Goal: Check status: Check status

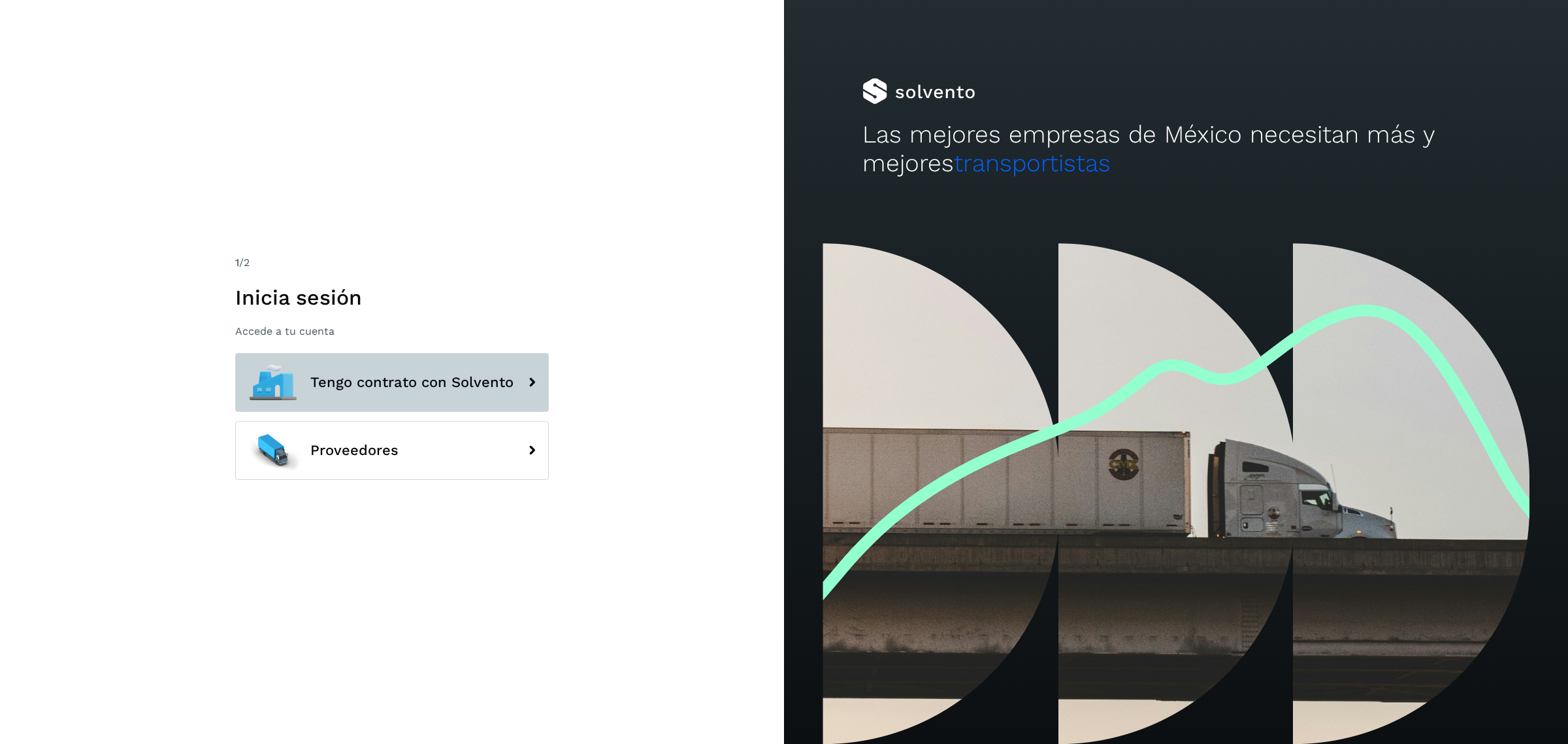
click at [366, 357] on button "Tengo contrato con Solvento" at bounding box center [392, 382] width 314 height 59
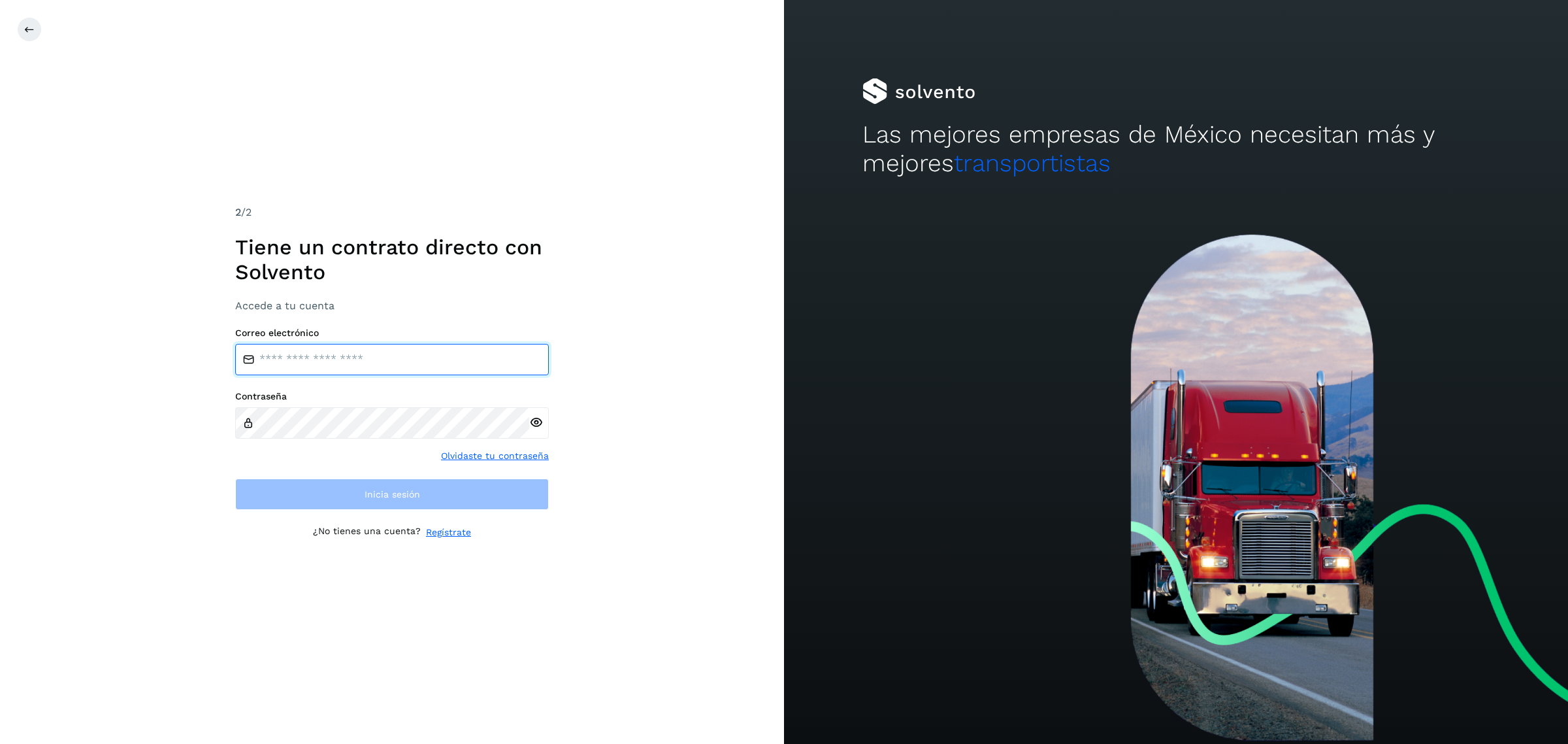
type input "**********"
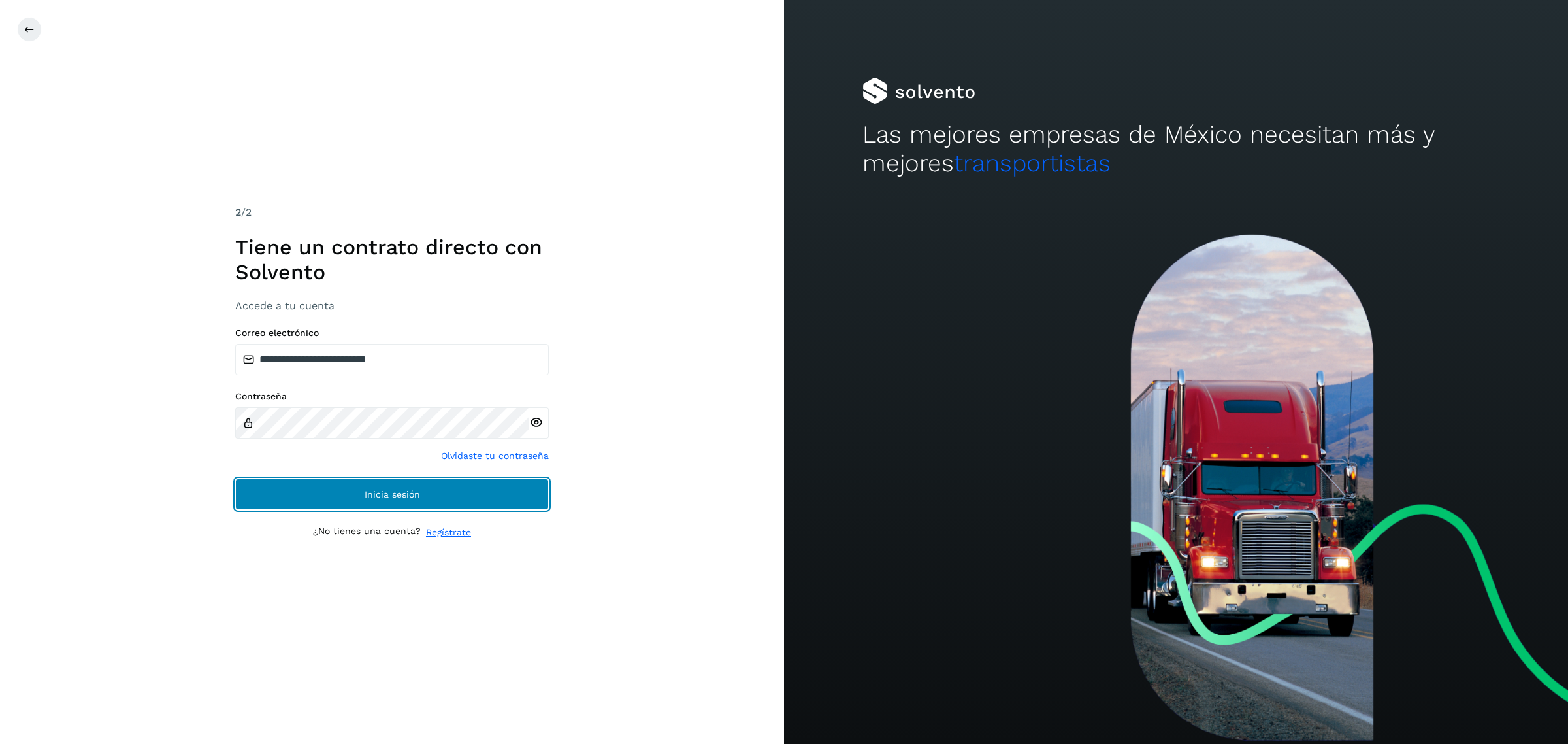
click at [374, 492] on span "Inicia sesión" at bounding box center [392, 494] width 56 height 9
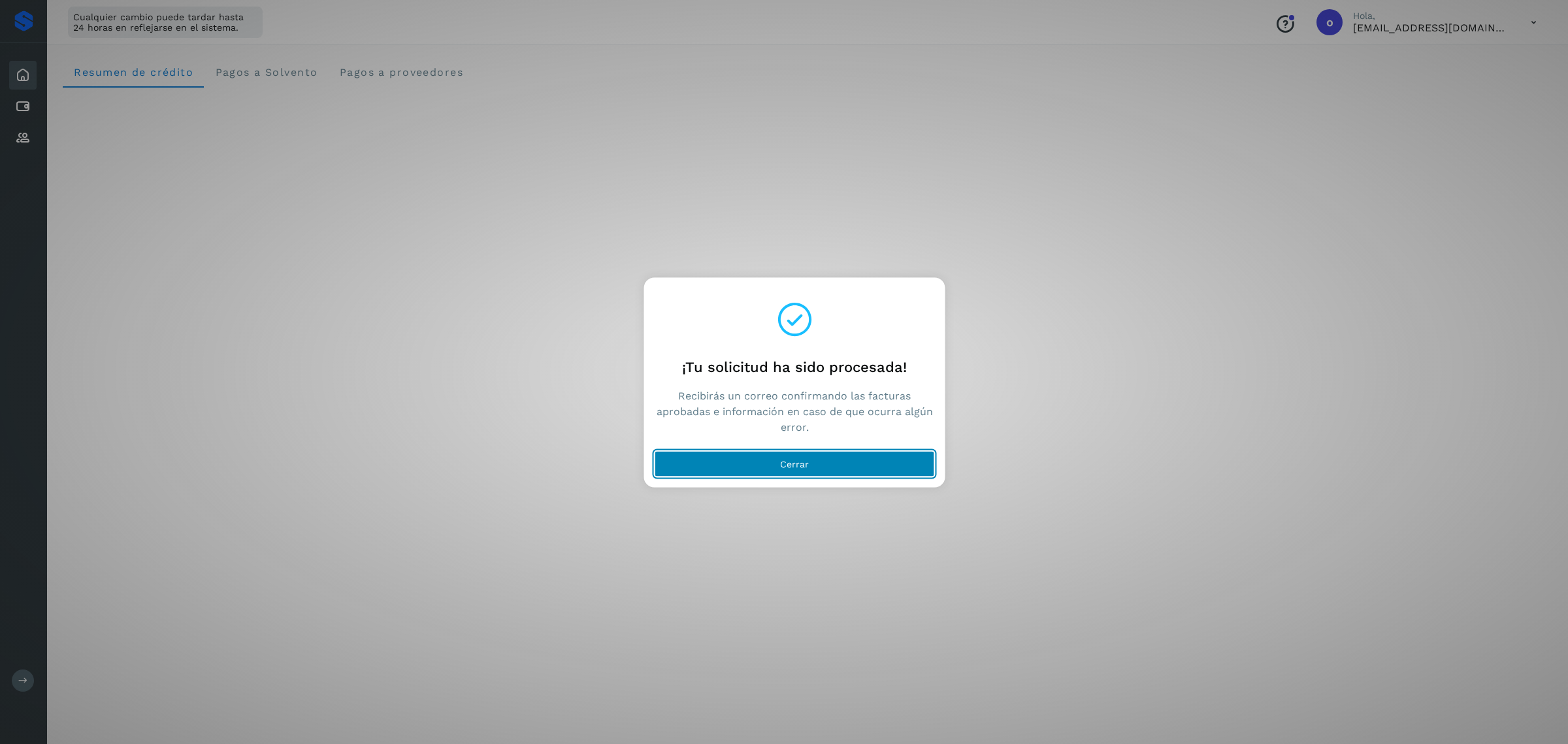
click at [717, 465] on button "Cerrar" at bounding box center [794, 464] width 281 height 26
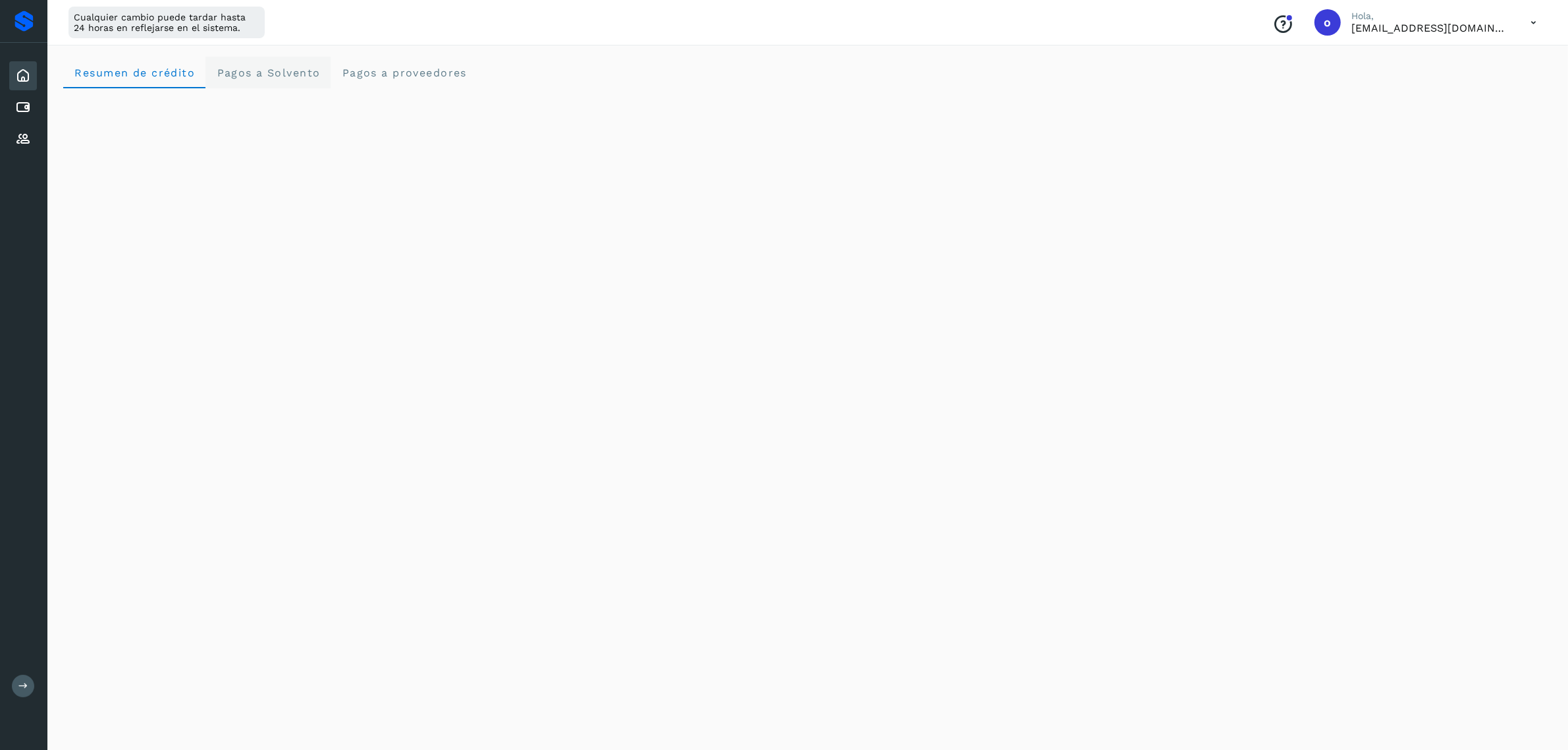
click at [248, 73] on span "Pagos a Solvento" at bounding box center [268, 72] width 104 height 12
click at [31, 111] on div "Cuentas por pagar" at bounding box center [23, 108] width 28 height 29
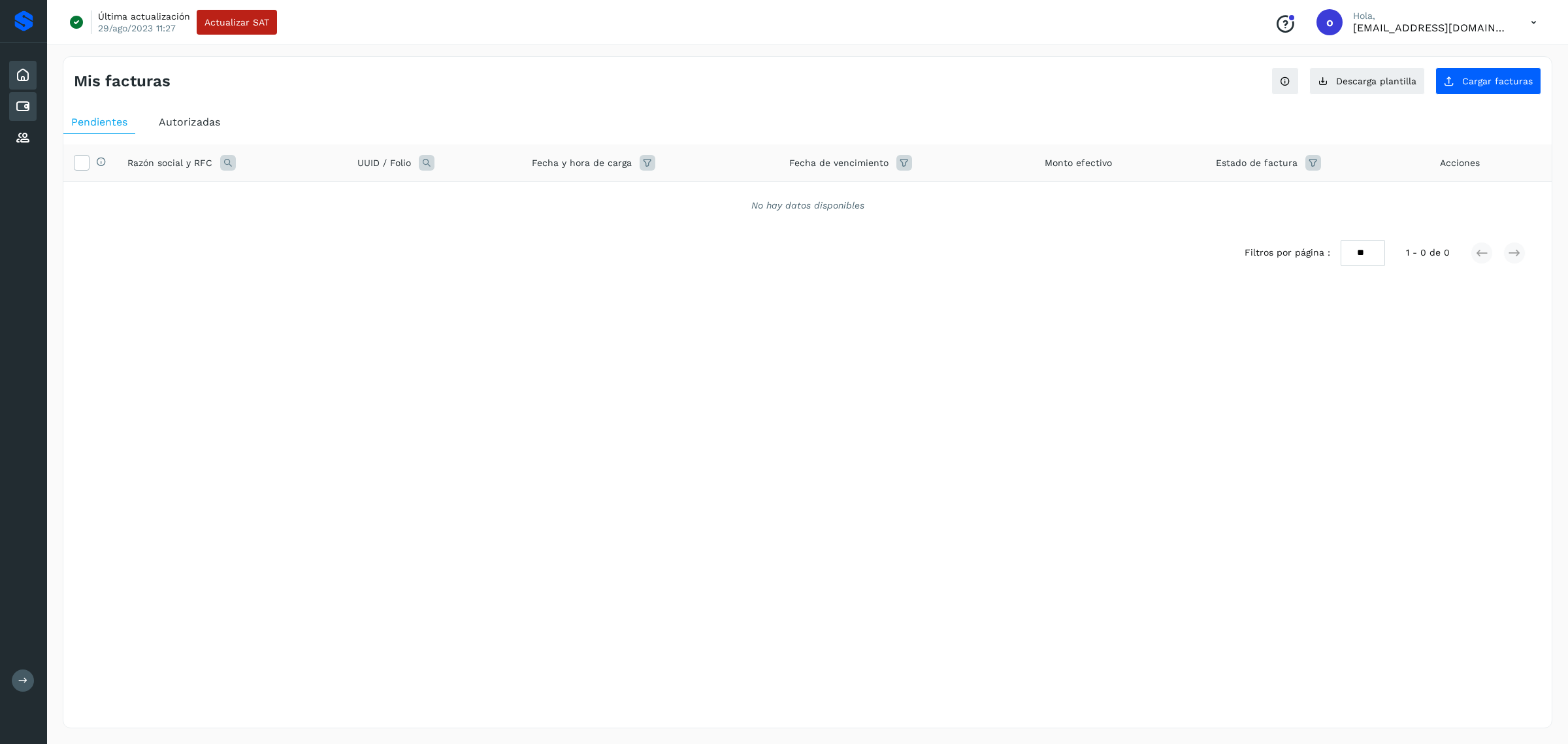
click at [22, 61] on div "Inicio" at bounding box center [23, 75] width 27 height 29
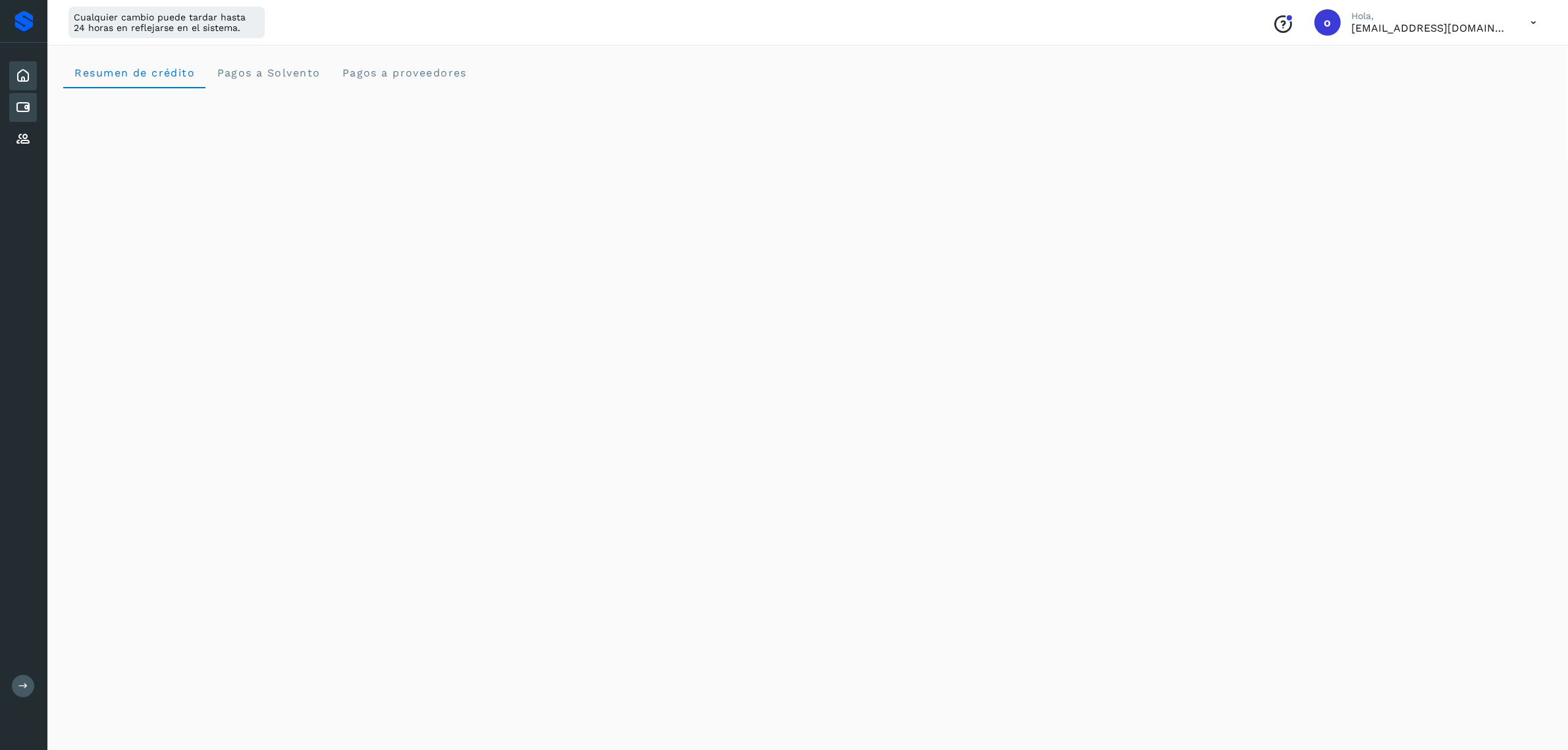
click at [9, 102] on div "Cuentas por pagar" at bounding box center [23, 108] width 28 height 29
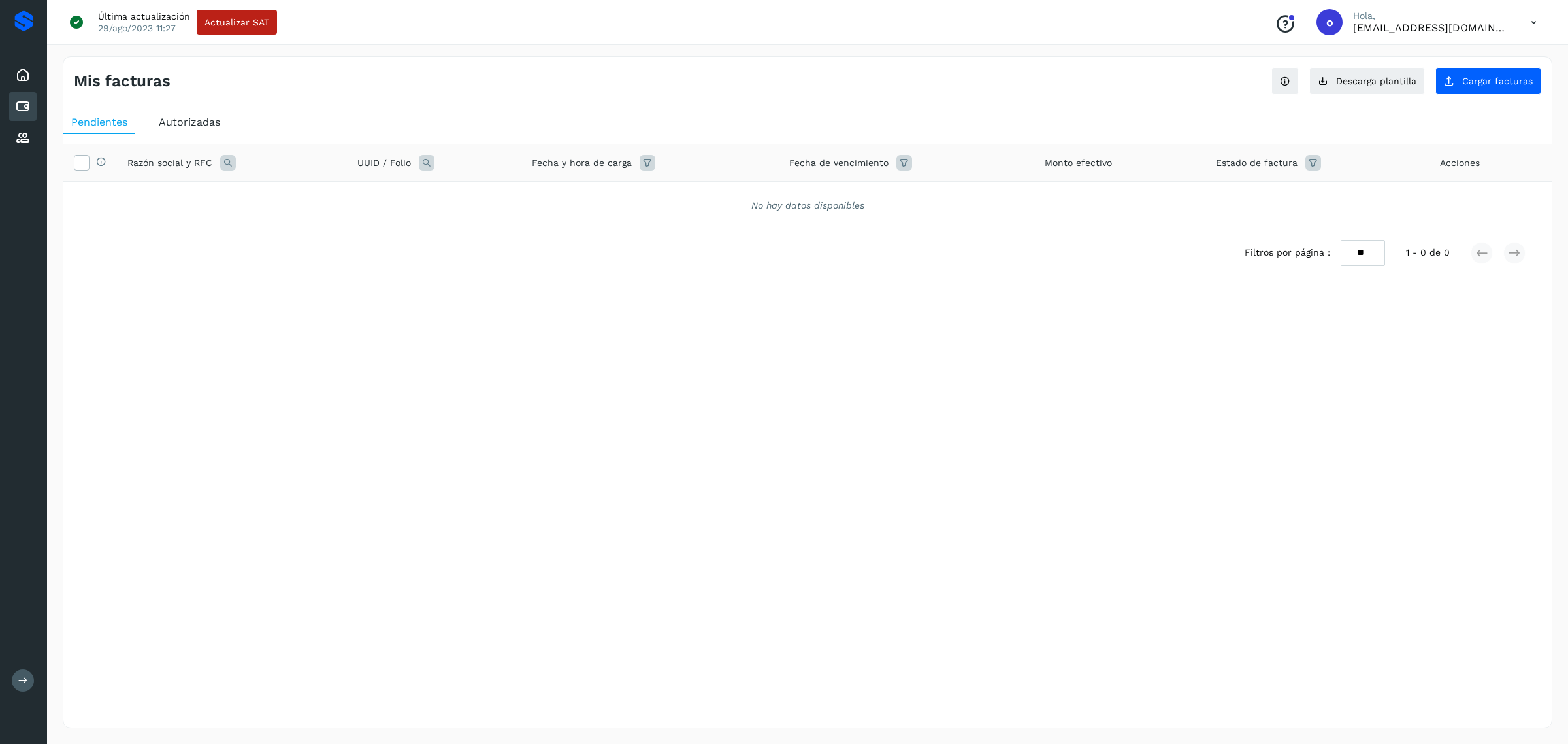
click at [185, 125] on span "Autorizadas" at bounding box center [189, 121] width 61 height 12
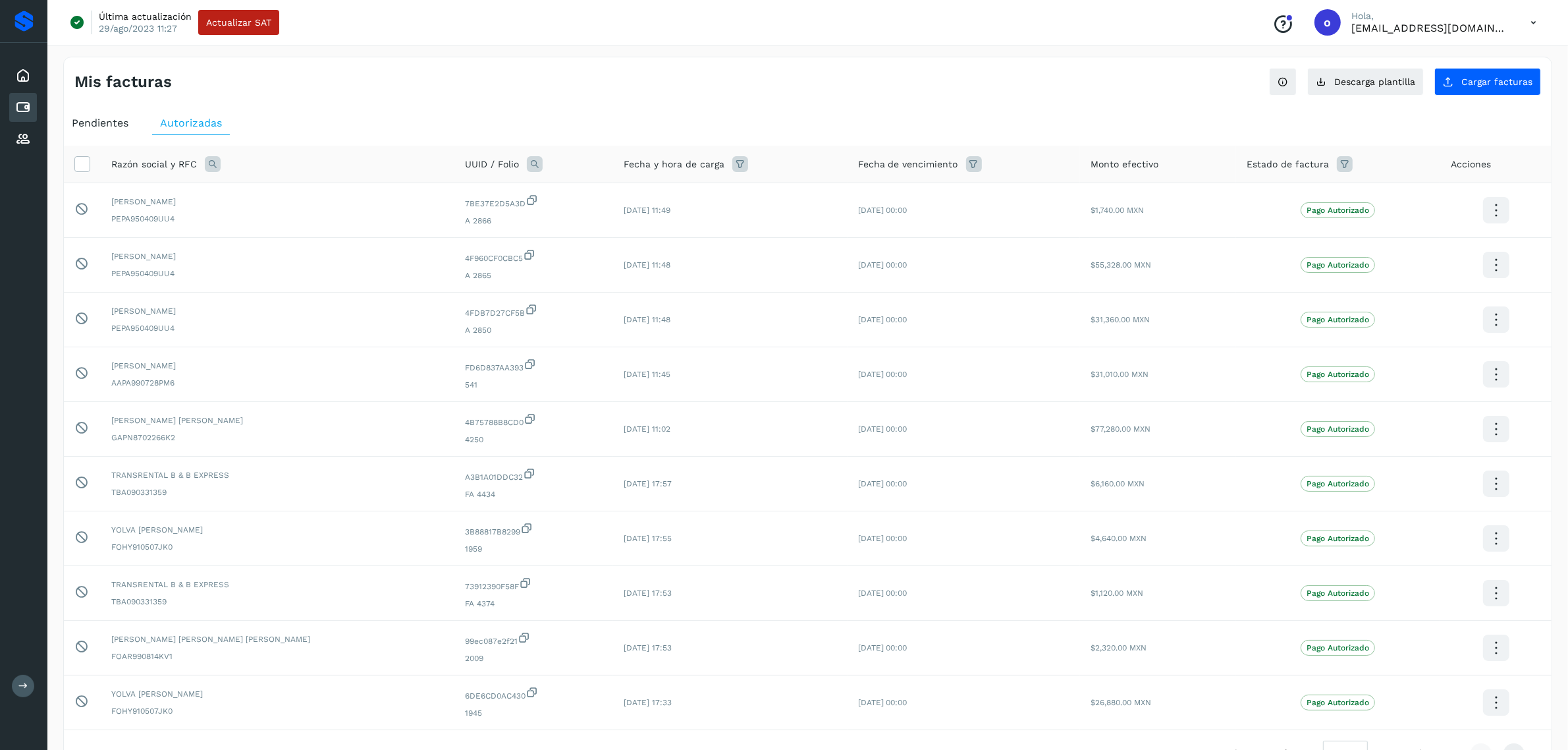
click at [87, 122] on span "Pendientes" at bounding box center [100, 122] width 57 height 12
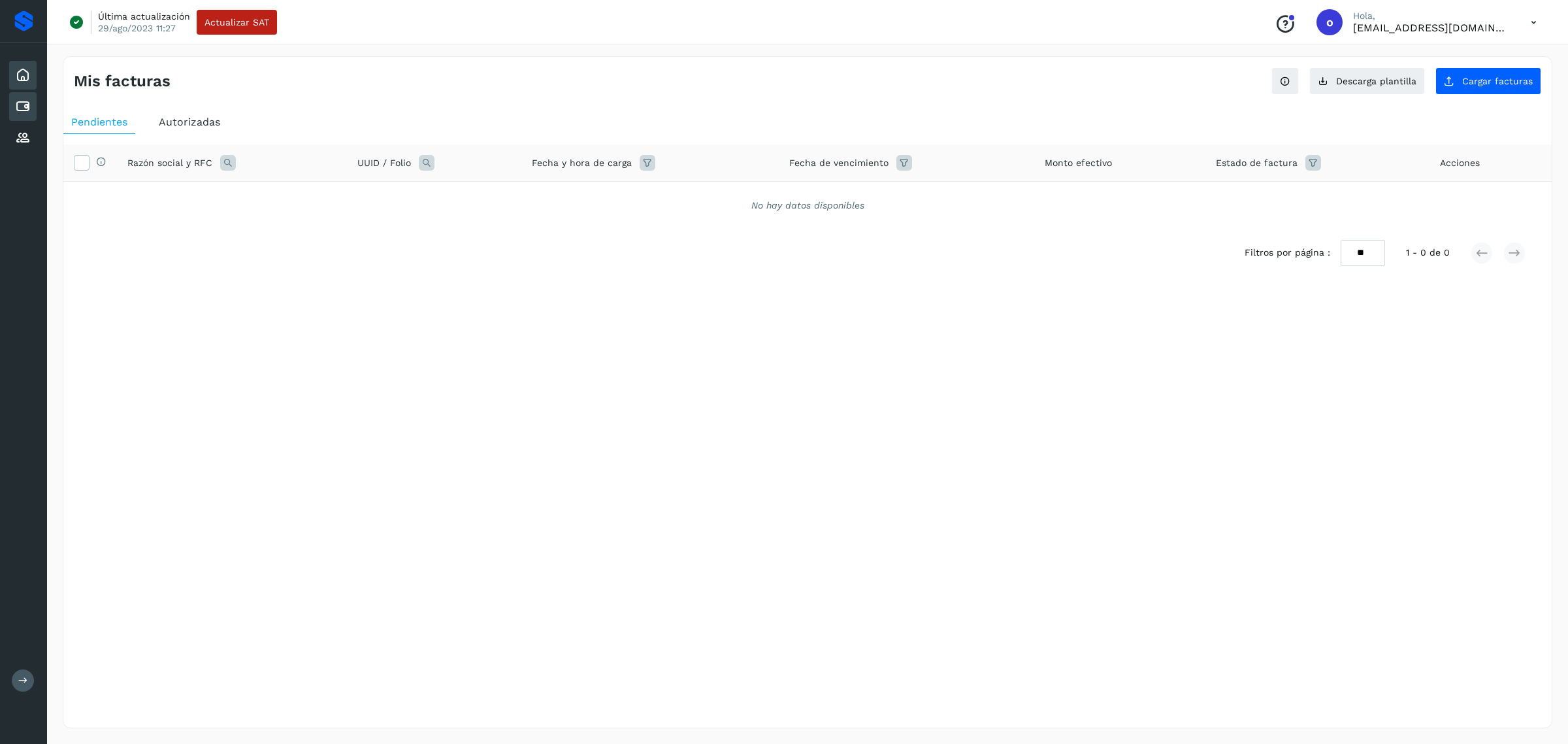
click at [18, 75] on icon at bounding box center [23, 75] width 16 height 16
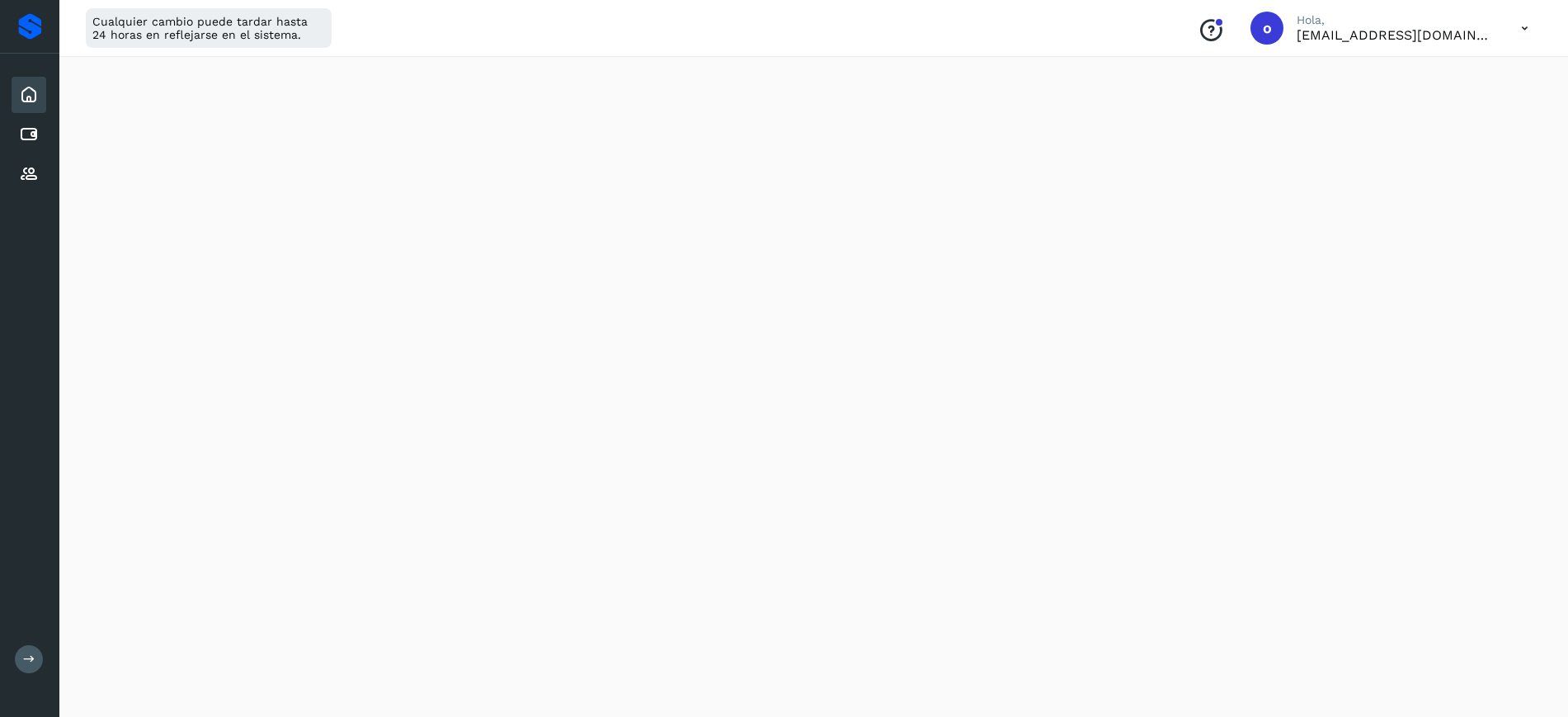
scroll to position [233, 0]
